Goal: Obtain resource: Obtain resource

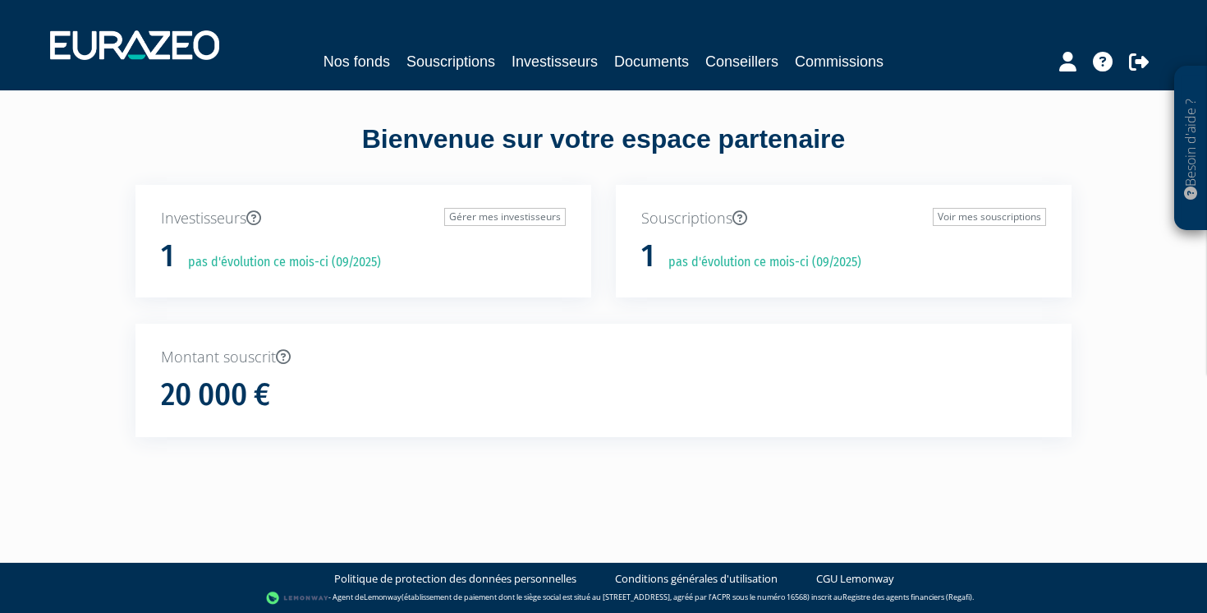
click at [367, 76] on nav "Nos fonds Souscriptions Investisseurs Documents Conseillers Commissions" at bounding box center [603, 45] width 1207 height 90
click at [368, 66] on link "Nos fonds" at bounding box center [357, 61] width 67 height 23
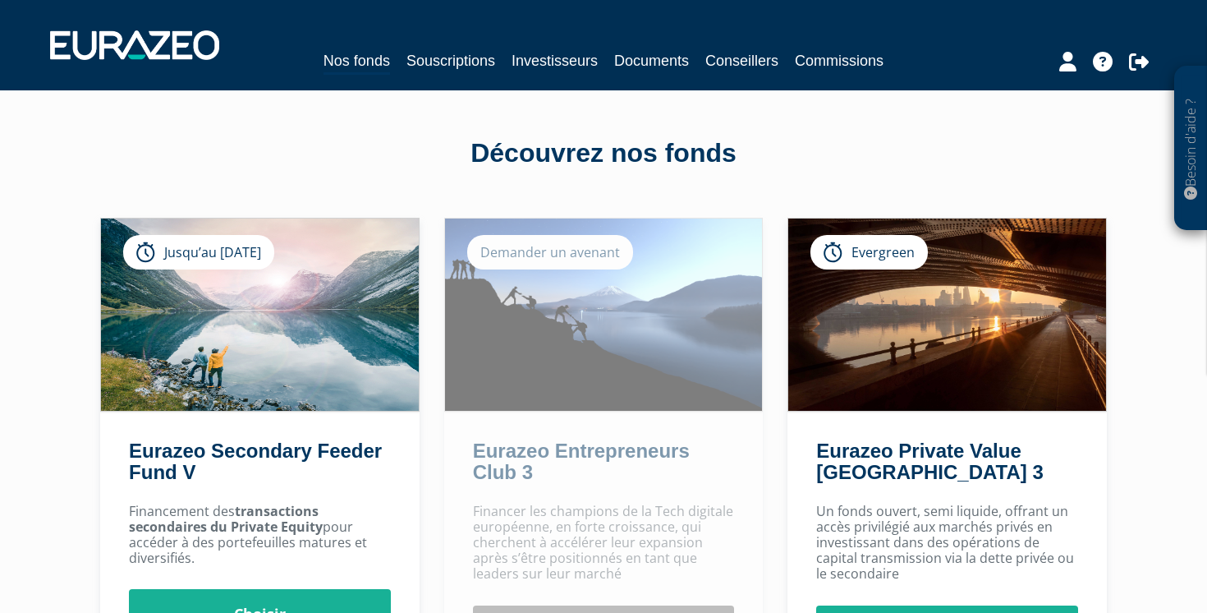
click at [430, 67] on link "Souscriptions" at bounding box center [451, 60] width 89 height 23
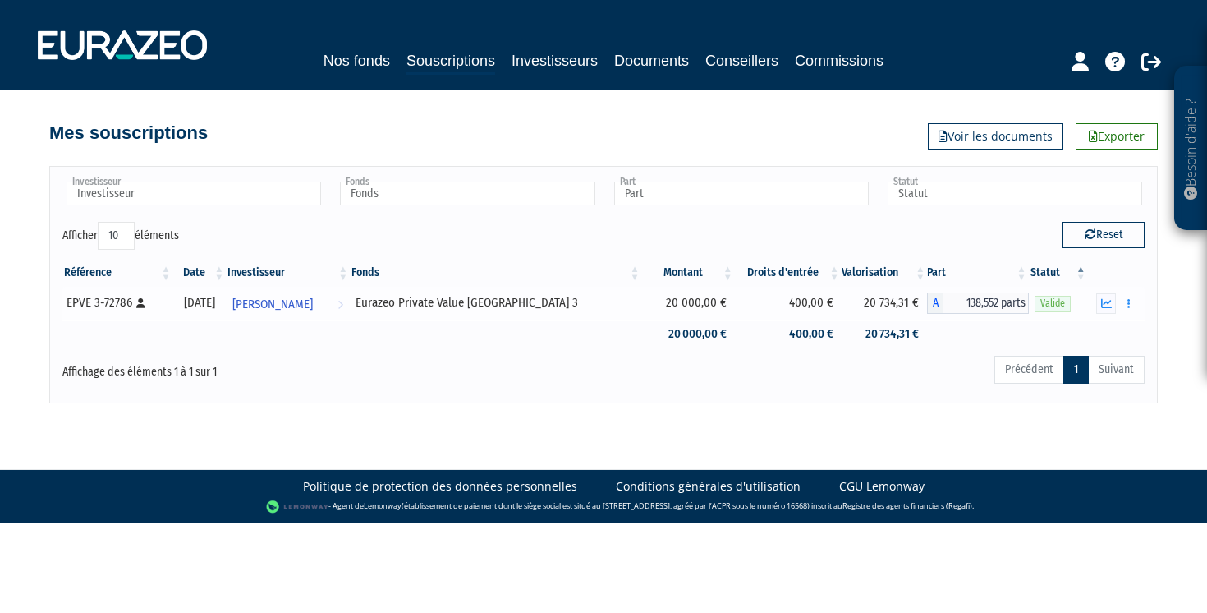
click at [1116, 307] on div "Documents Rachat libre" at bounding box center [1116, 303] width 45 height 21
click at [1109, 307] on icon "button" at bounding box center [1106, 303] width 11 height 11
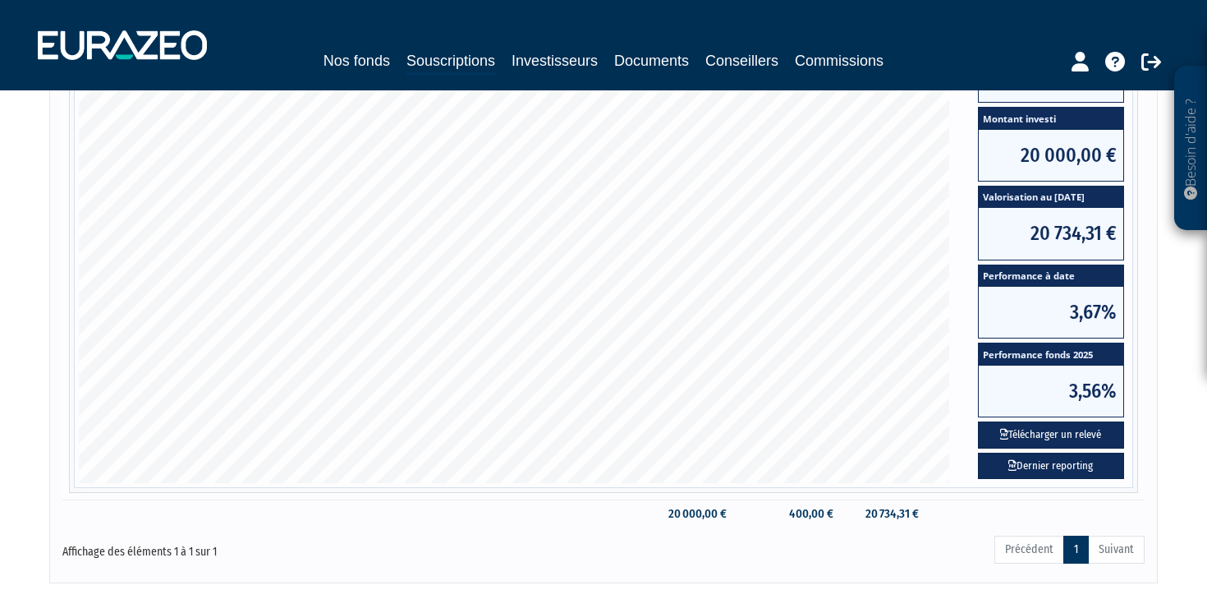
scroll to position [349, 0]
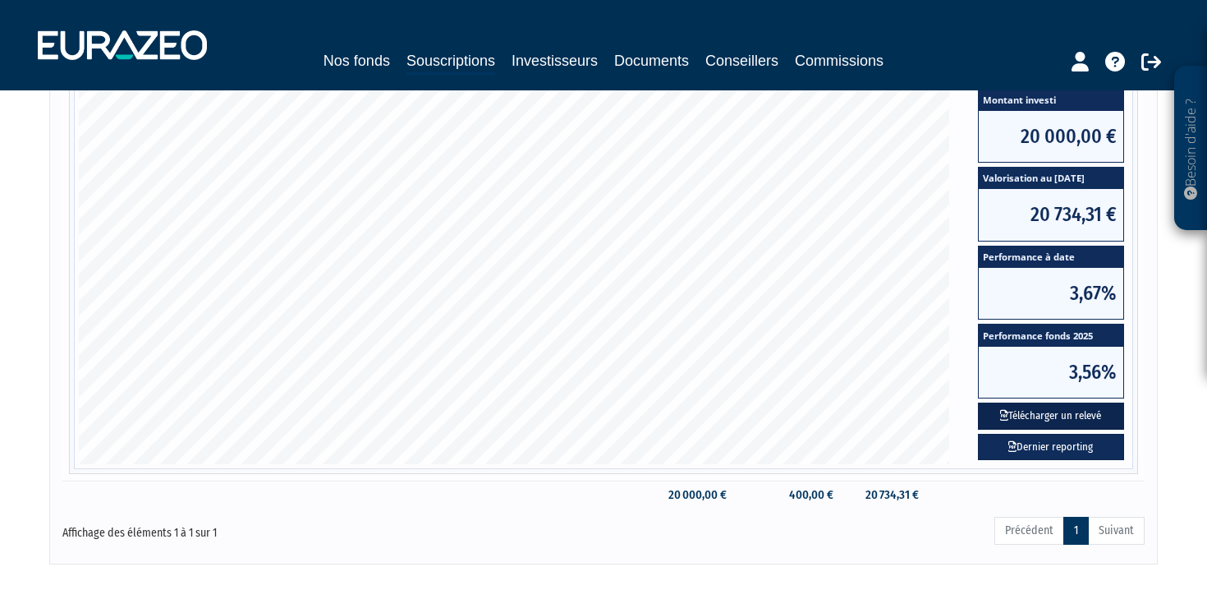
click at [1057, 420] on button "Télécharger un relevé" at bounding box center [1051, 415] width 146 height 27
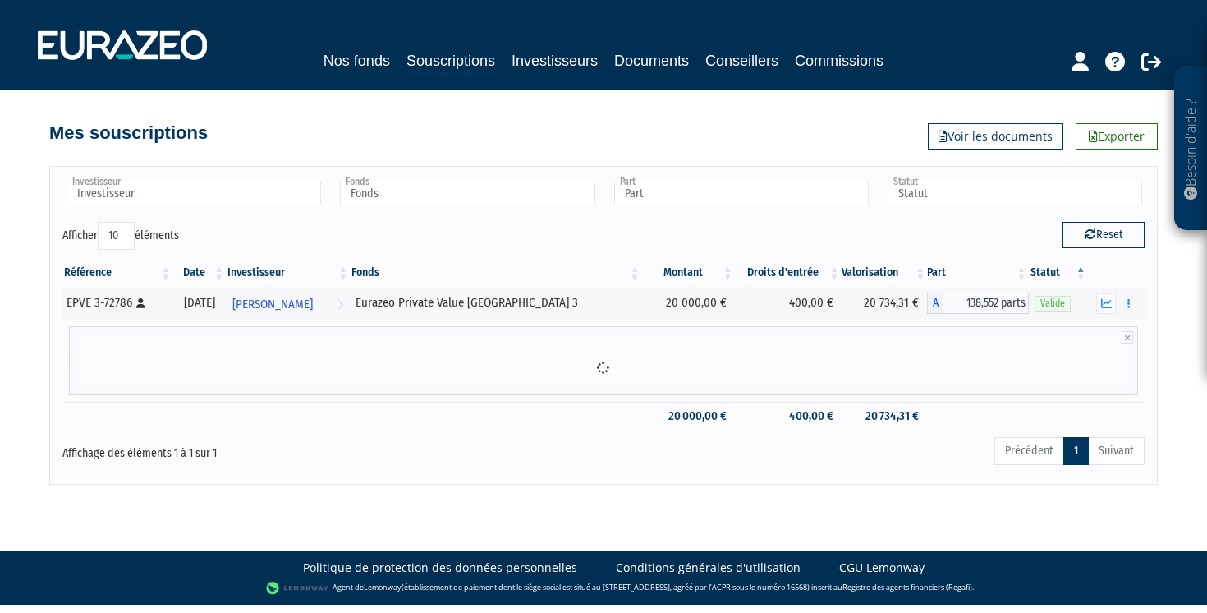
scroll to position [0, 0]
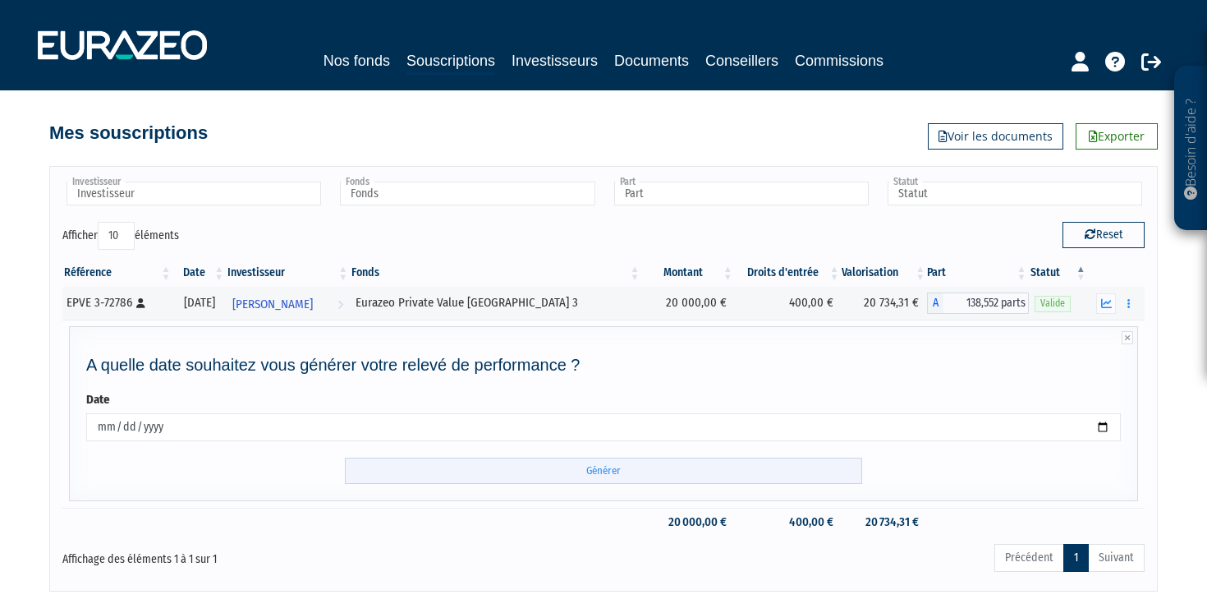
click at [604, 472] on input "Générer" at bounding box center [603, 470] width 517 height 27
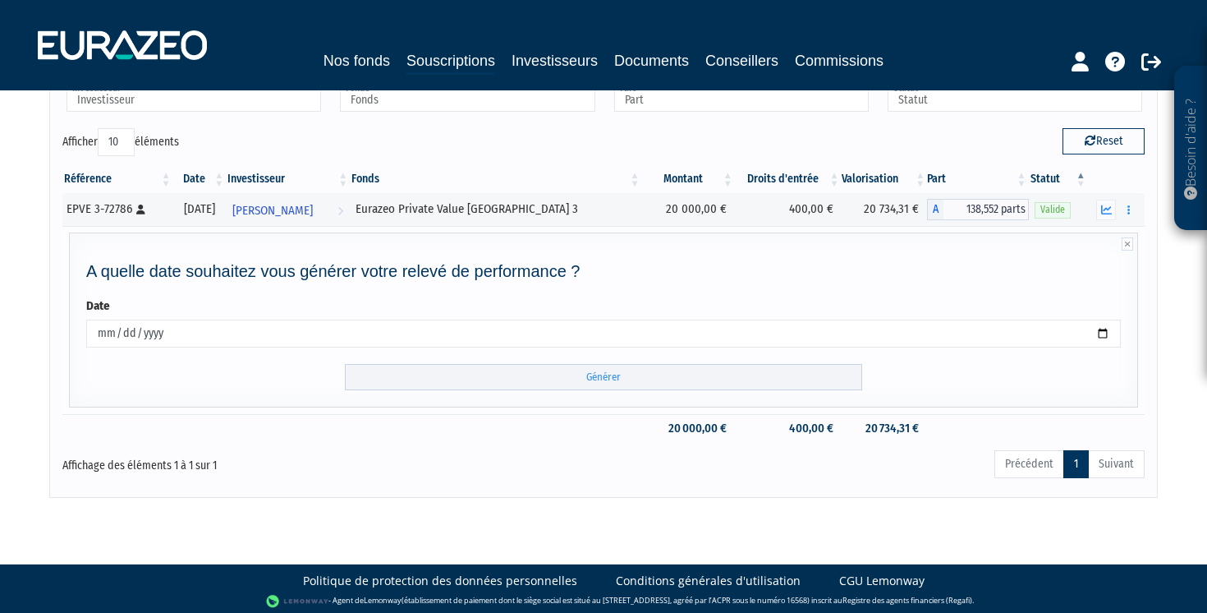
scroll to position [97, 0]
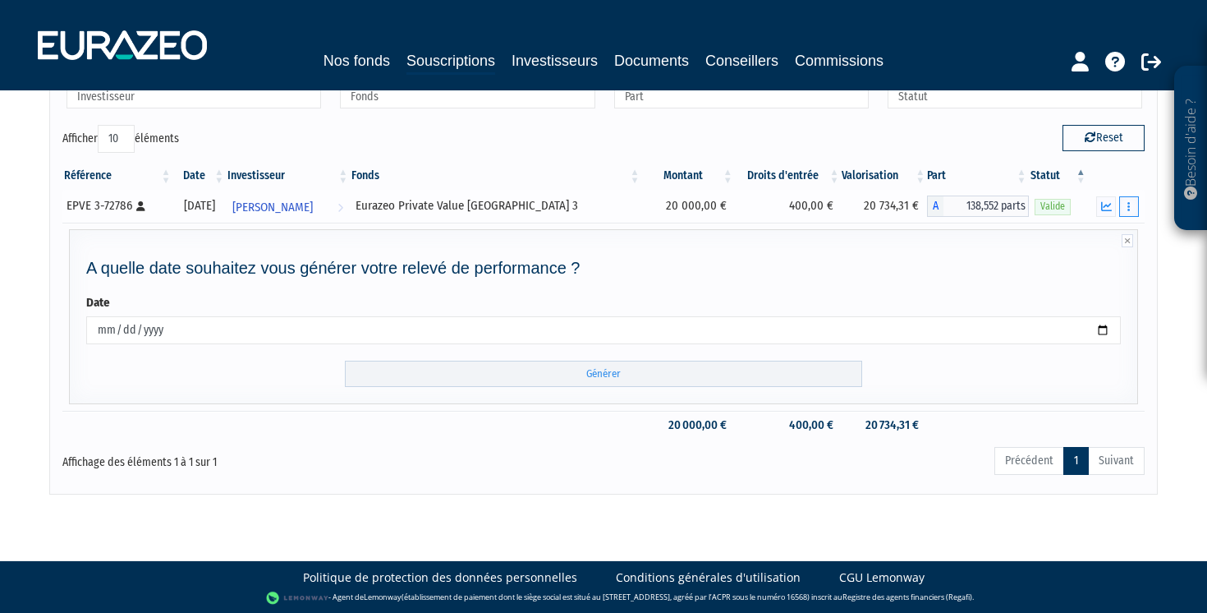
click at [1127, 205] on button "button" at bounding box center [1129, 206] width 20 height 21
click at [1089, 237] on link "Documents" at bounding box center [1093, 236] width 82 height 27
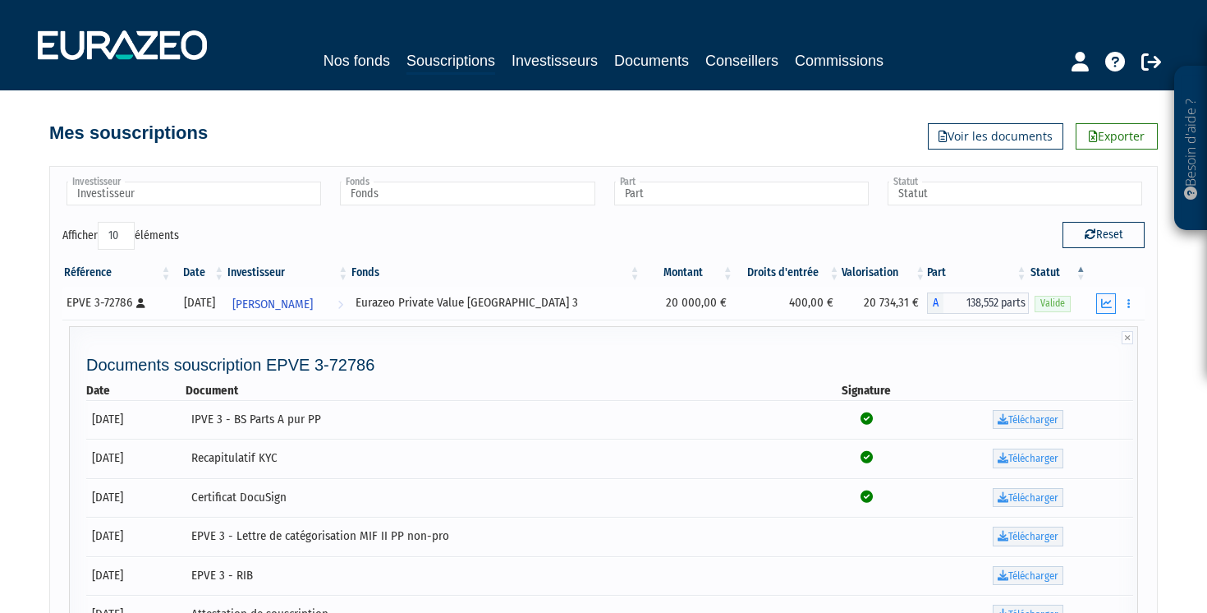
click at [1102, 296] on button "button" at bounding box center [1106, 303] width 20 height 21
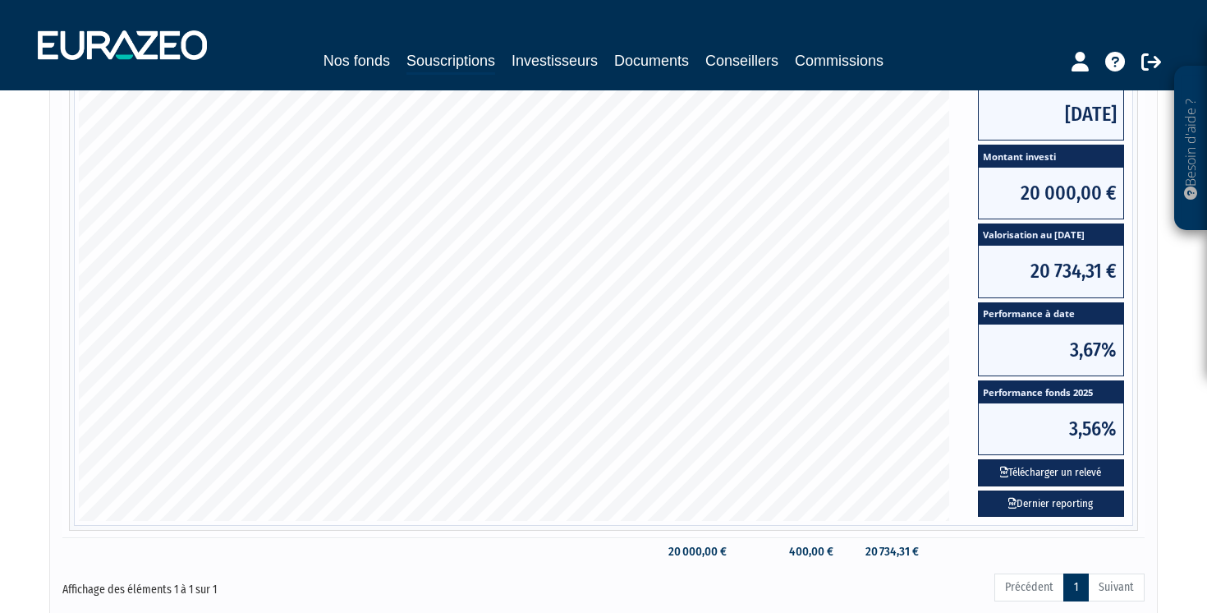
scroll to position [419, 0]
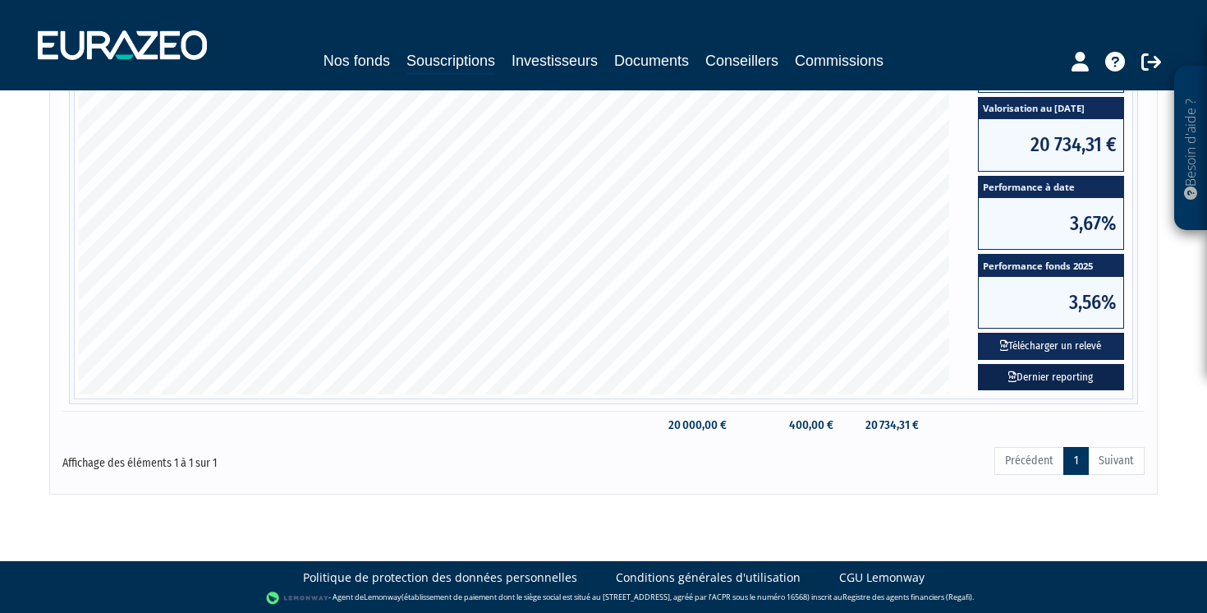
click at [1044, 378] on link "Dernier reporting" at bounding box center [1051, 377] width 146 height 27
